Goal: Task Accomplishment & Management: Manage account settings

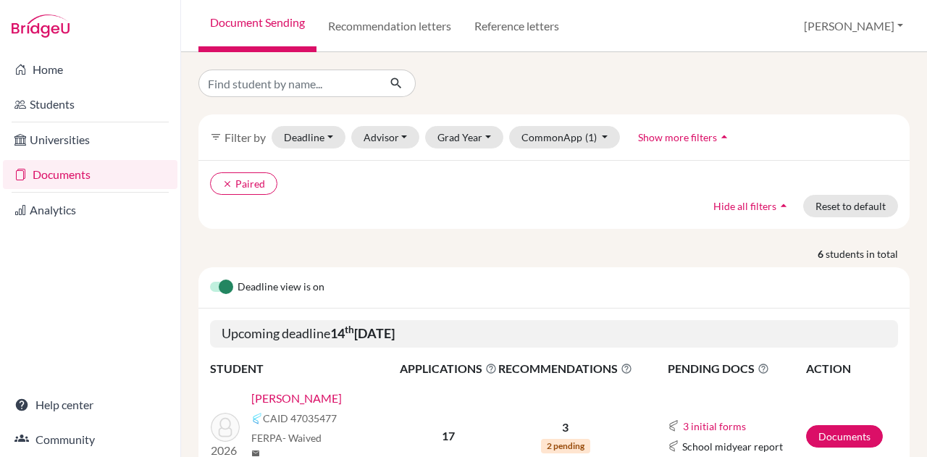
click at [786, 70] on div at bounding box center [554, 84] width 733 height 28
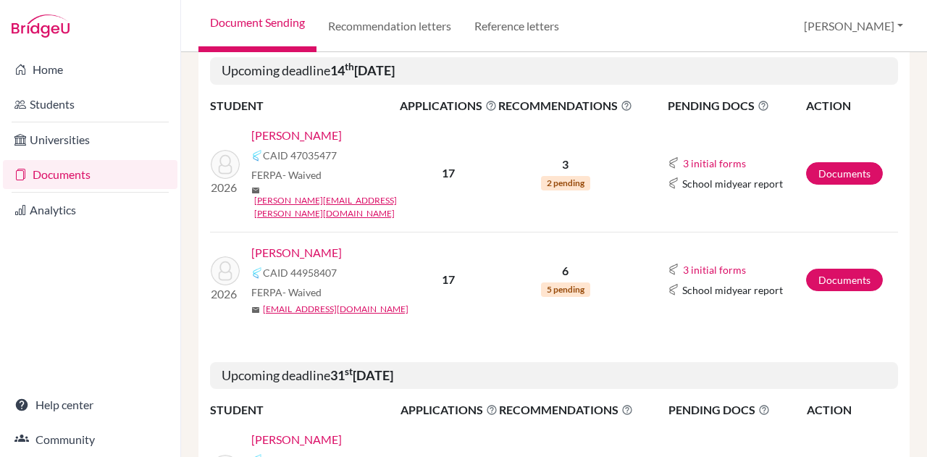
scroll to position [264, 0]
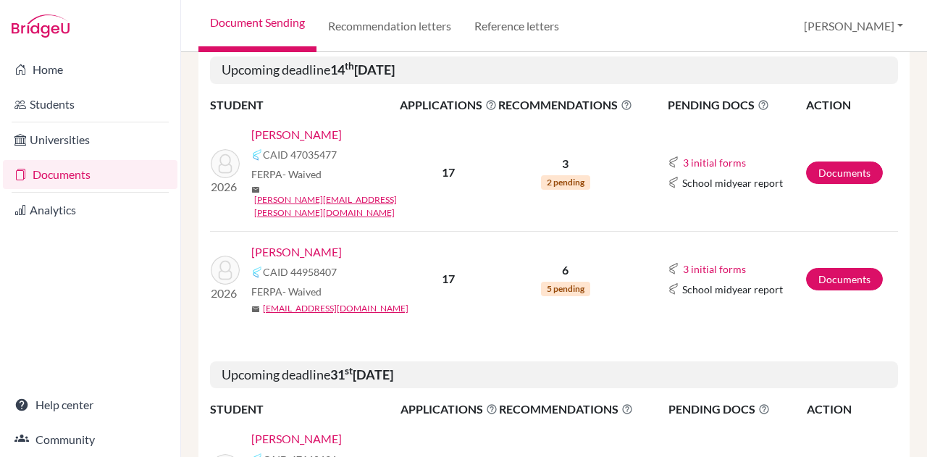
click at [287, 243] on link "Varde, Athena" at bounding box center [296, 251] width 90 height 17
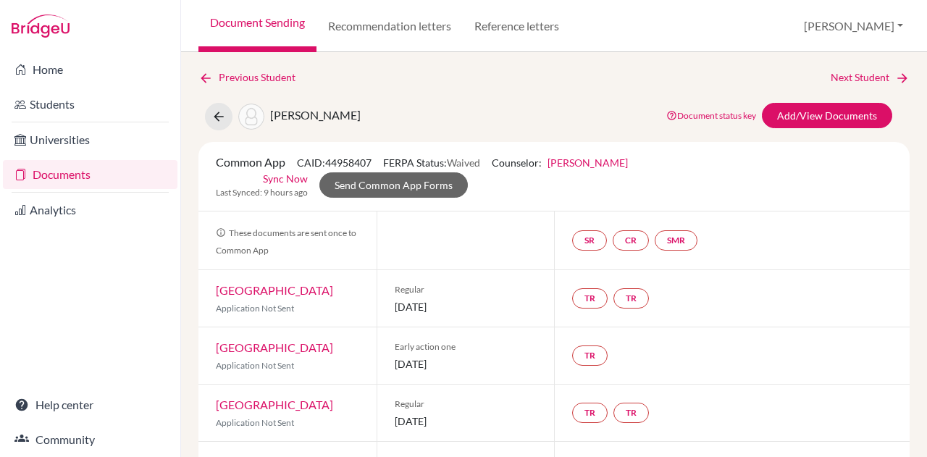
click at [712, 85] on div "Previous Student Next Student" at bounding box center [553, 78] width 711 height 16
click at [727, 77] on div "Previous Student Next Student" at bounding box center [553, 78] width 711 height 16
click at [695, 69] on div "Previous Student Next Student Varde, Athena Document status key TR Requirement.…" at bounding box center [554, 254] width 746 height 405
click at [434, 192] on link "Send Common App Forms" at bounding box center [393, 184] width 148 height 25
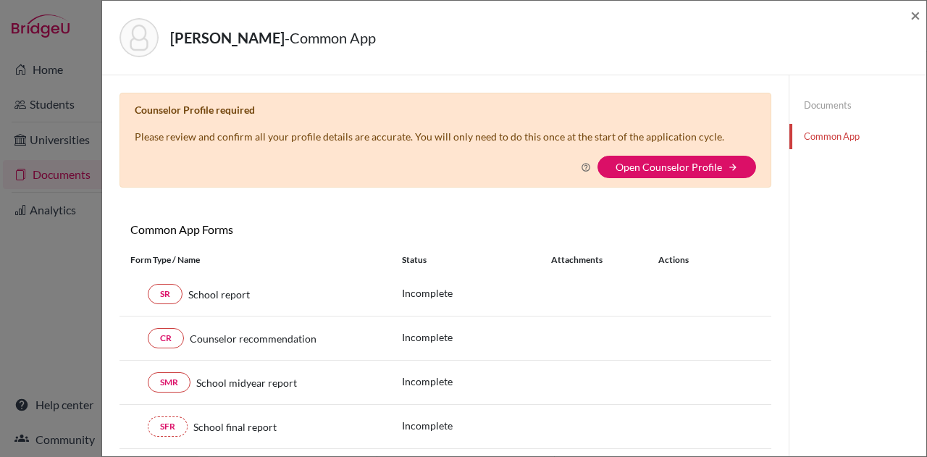
click at [662, 46] on div "[PERSON_NAME] - Common App" at bounding box center [508, 37] width 779 height 39
click at [639, 161] on link "Open Counselor Profile" at bounding box center [668, 167] width 106 height 12
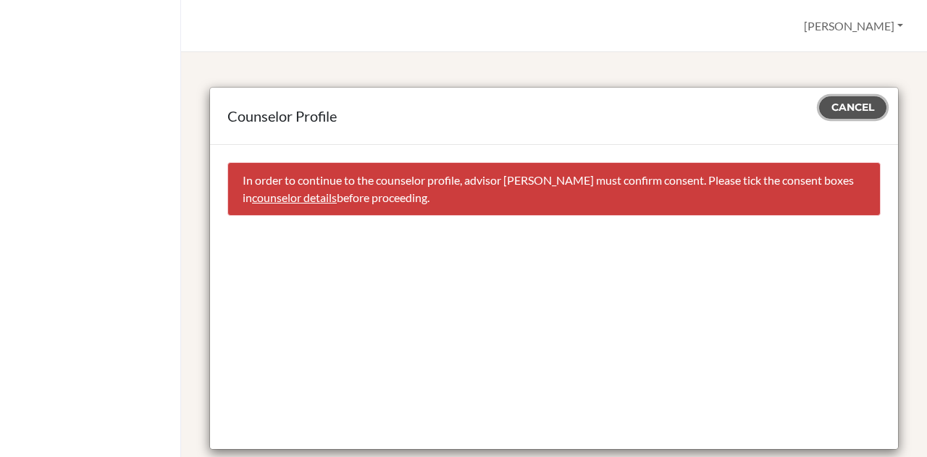
click at [851, 101] on span "Cancel" at bounding box center [852, 107] width 43 height 13
click at [831, 111] on span "Cancel" at bounding box center [852, 107] width 43 height 13
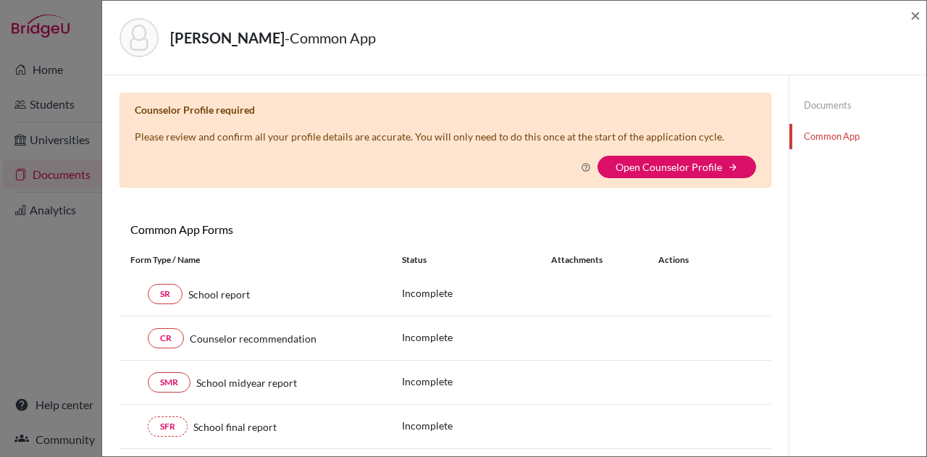
click at [689, 28] on div "Varde, Athena - Common App" at bounding box center [508, 37] width 779 height 39
click at [911, 10] on span "×" at bounding box center [915, 14] width 10 height 21
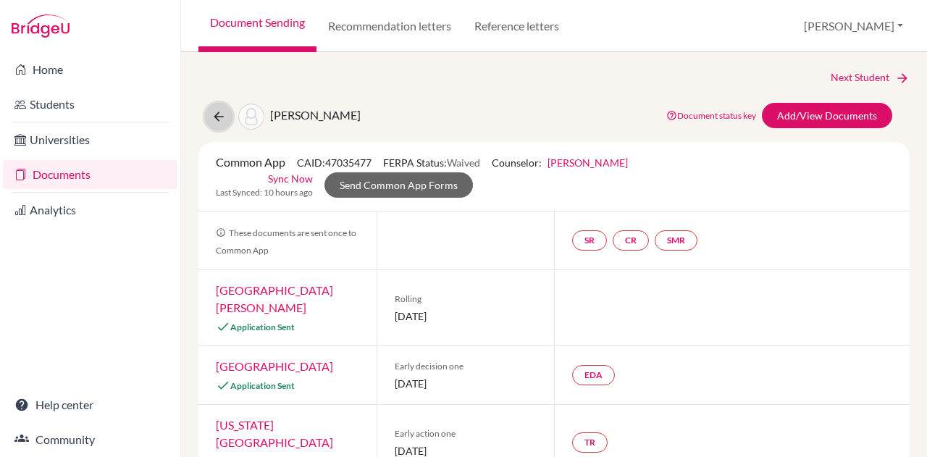
click at [207, 114] on button at bounding box center [219, 117] width 28 height 28
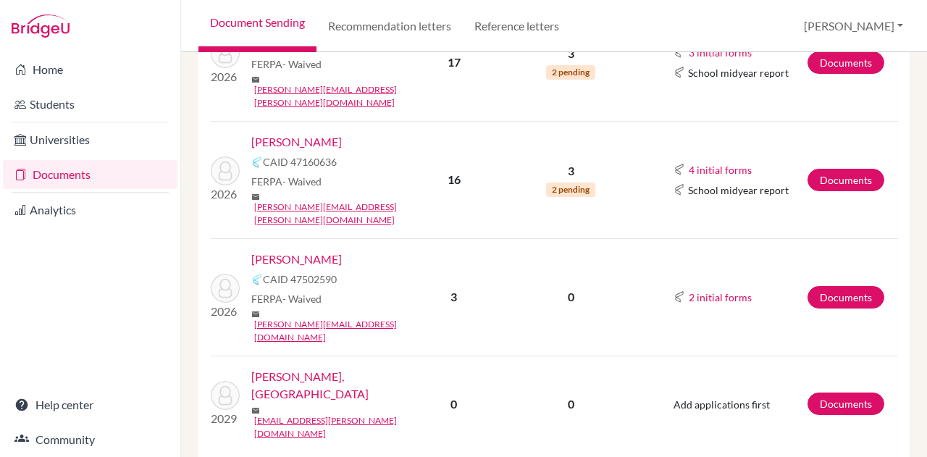
scroll to position [306, 0]
click at [304, 132] on link "Alwani, Krish" at bounding box center [296, 140] width 90 height 17
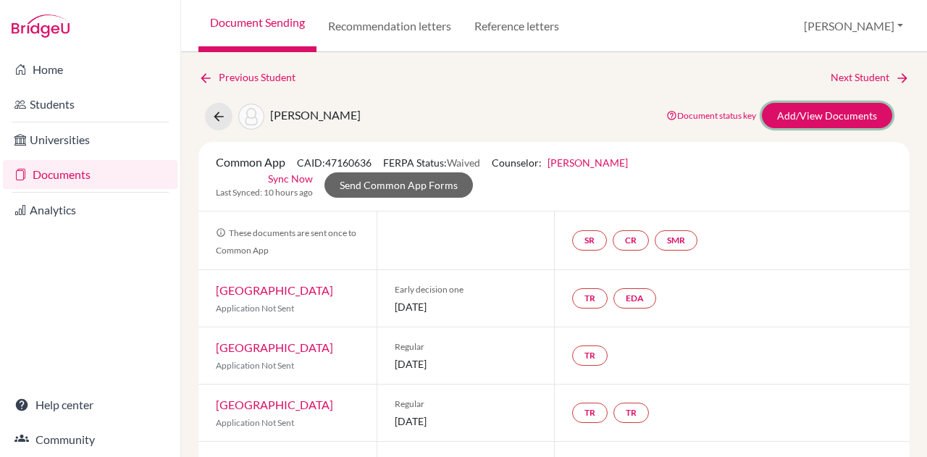
click at [791, 122] on link "Add/View Documents" at bounding box center [827, 115] width 130 height 25
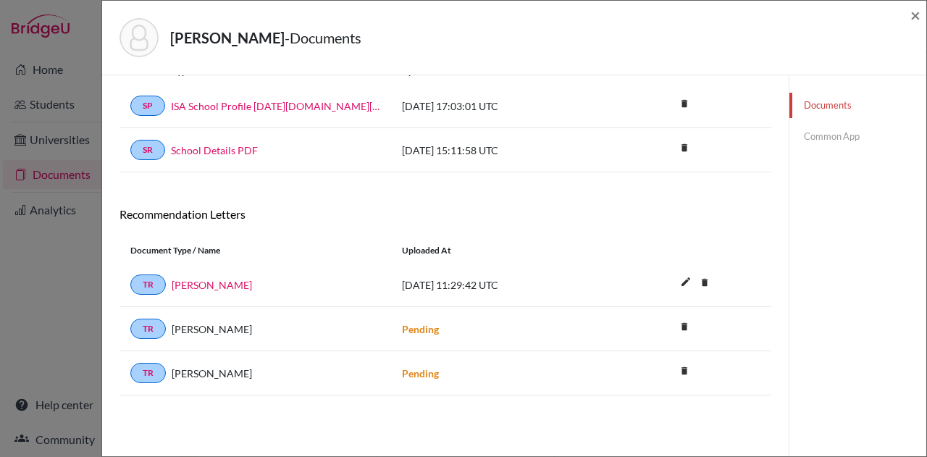
scroll to position [63, 0]
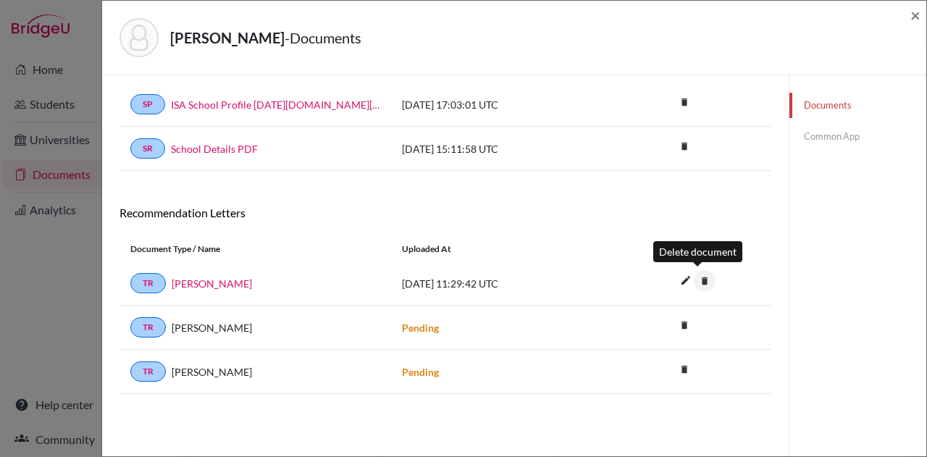
click at [704, 276] on icon "delete" at bounding box center [705, 281] width 22 height 22
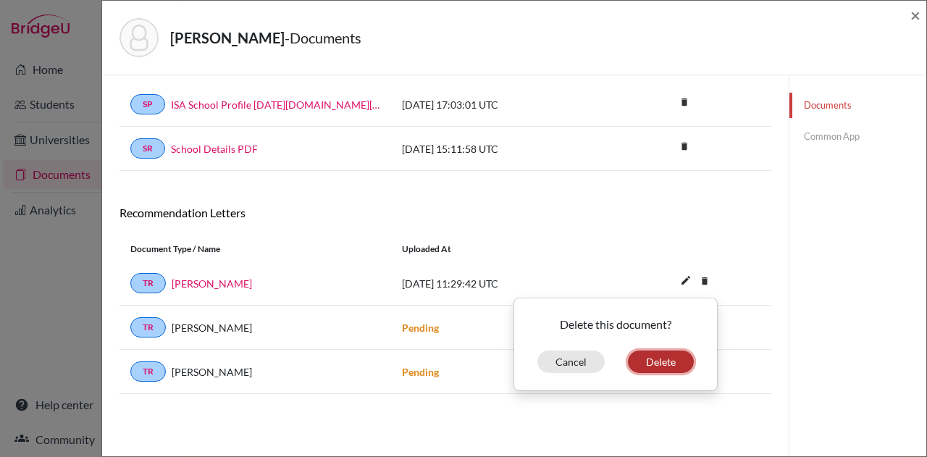
click at [648, 353] on button "Delete" at bounding box center [661, 361] width 66 height 22
